Goal: Ask a question

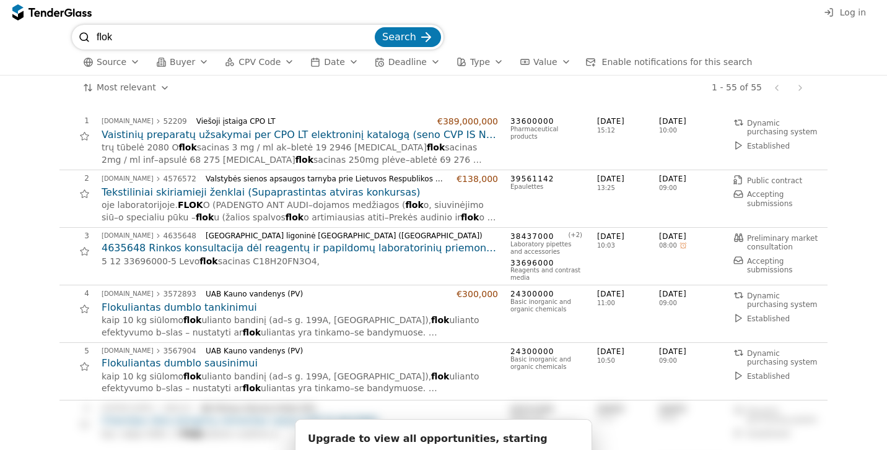
click at [569, 347] on div "24300000 Basic inorganic and organic chemicals" at bounding box center [547, 372] width 74 height 50
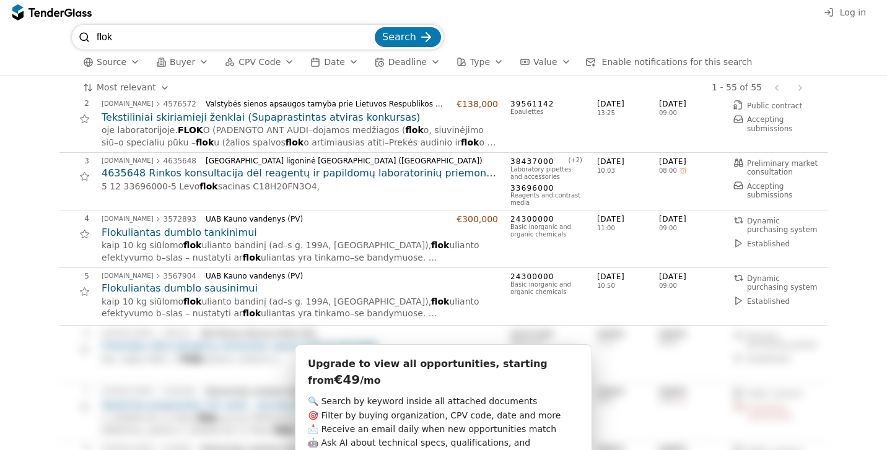
scroll to position [74, 0]
click at [230, 232] on h2 "Flokuliantas dumblo tankinimui" at bounding box center [300, 234] width 396 height 14
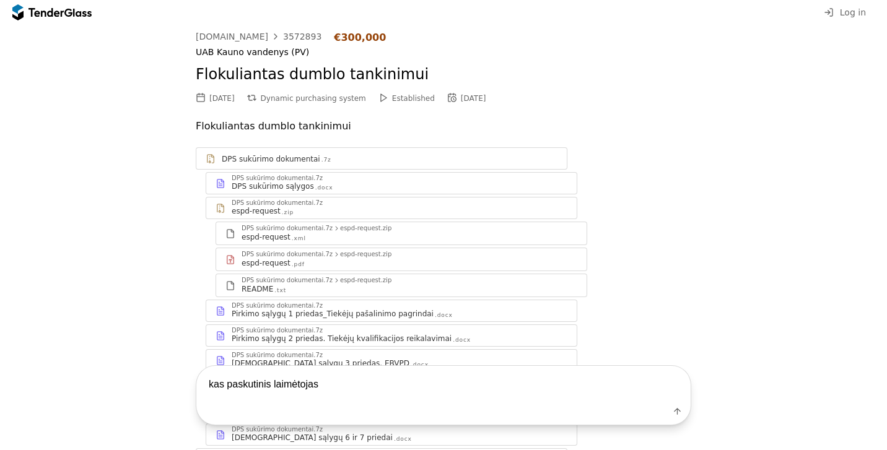
type textarea "kas paskutinis laimėtojas"
click at [679, 418] on button "Label" at bounding box center [676, 411] width 17 height 17
click at [679, 411] on div "submit" at bounding box center [676, 411] width 33 height 33
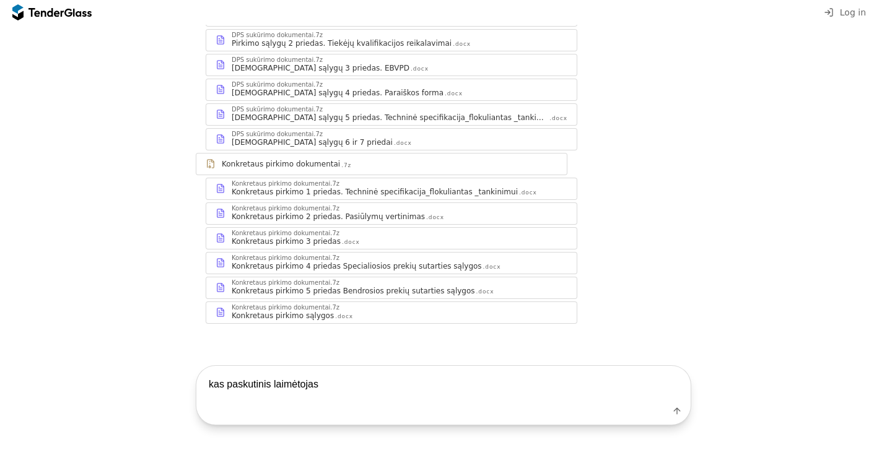
scroll to position [310, 0]
click at [496, 377] on textarea "kas paskutinis laimėtojas" at bounding box center [443, 384] width 494 height 37
